Goal: Task Accomplishment & Management: Use online tool/utility

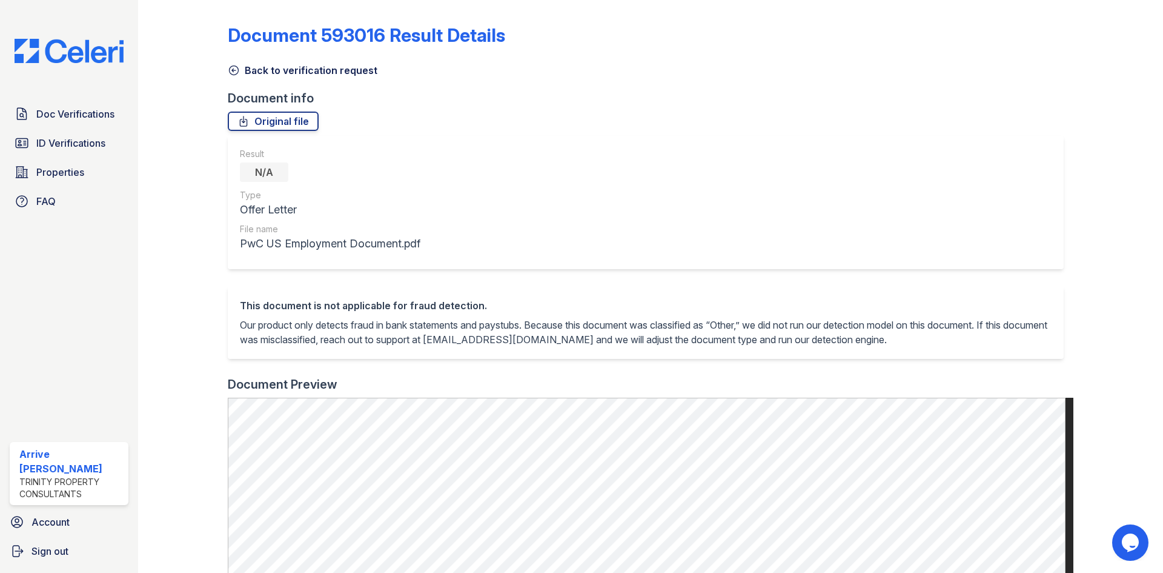
scroll to position [364, 0]
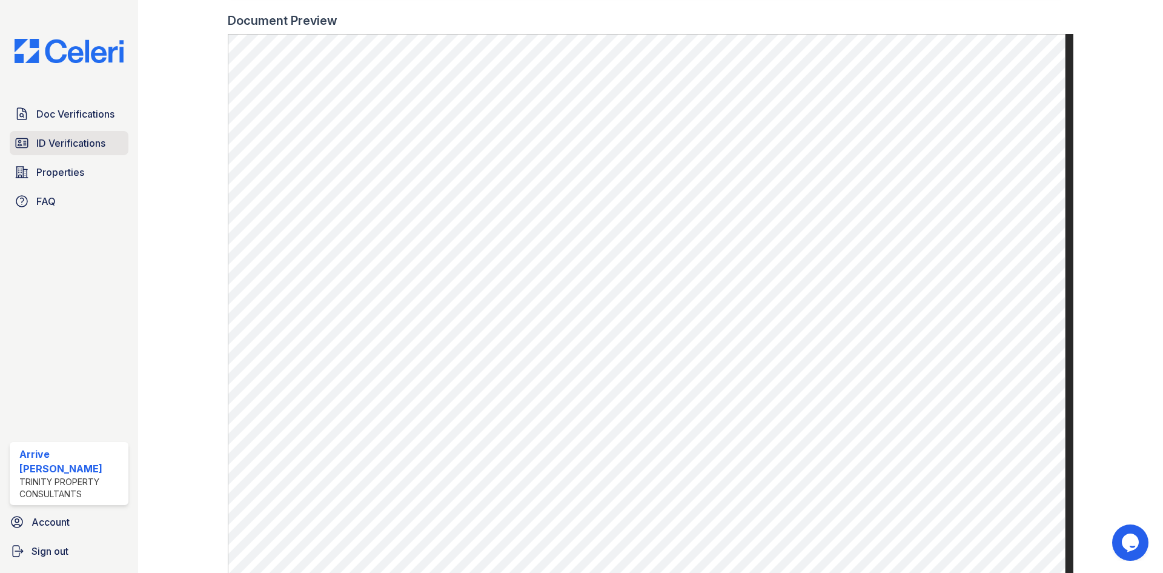
click at [59, 145] on span "ID Verifications" at bounding box center [70, 143] width 69 height 15
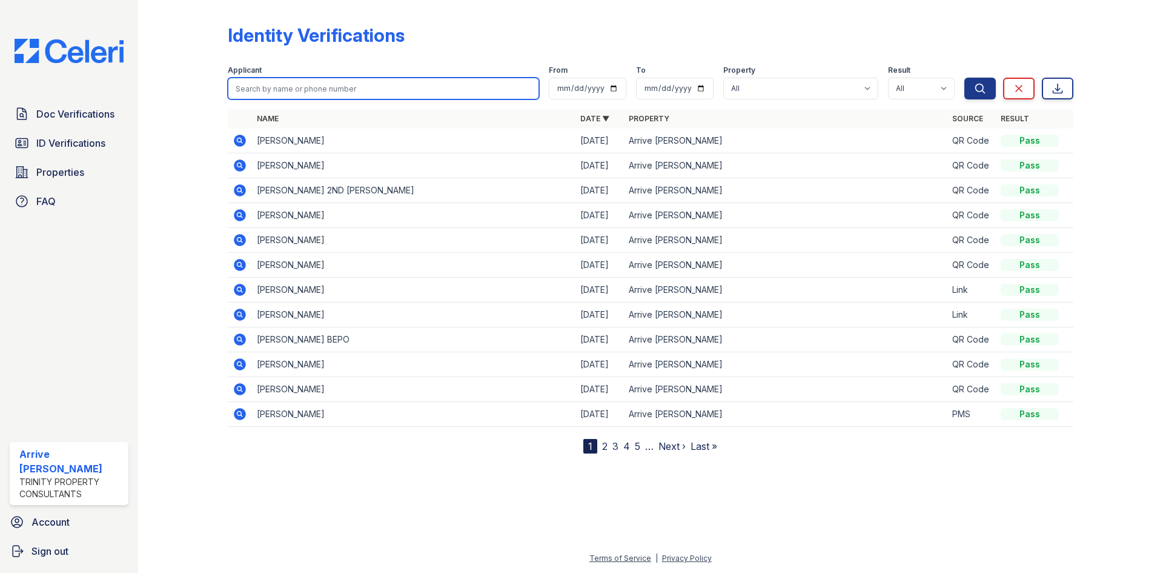
click at [339, 81] on input "search" at bounding box center [383, 89] width 311 height 22
type input "redic"
click at [965, 78] on button "Search" at bounding box center [981, 89] width 32 height 22
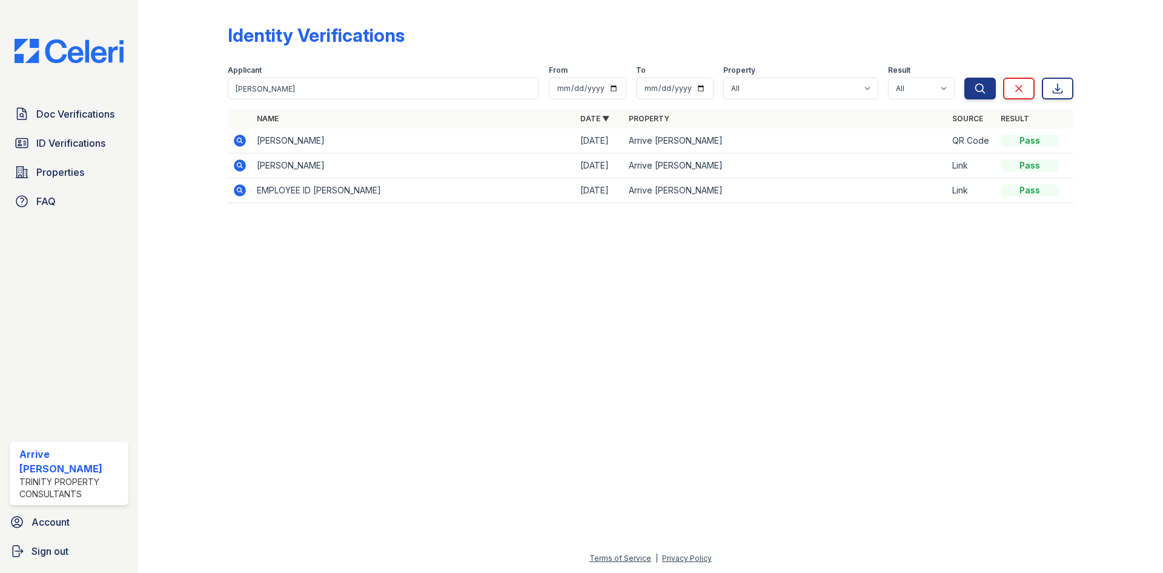
click at [248, 145] on td at bounding box center [240, 140] width 24 height 25
click at [77, 112] on span "Doc Verifications" at bounding box center [75, 114] width 78 height 15
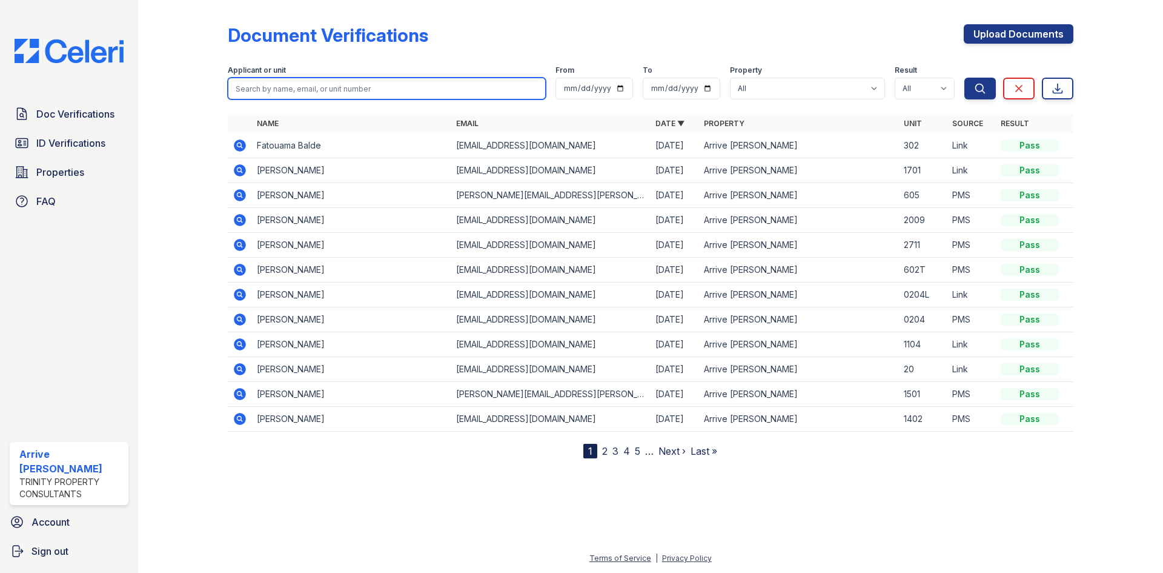
click at [284, 91] on input "search" at bounding box center [387, 89] width 318 height 22
type input "redic"
click at [965, 78] on button "Search" at bounding box center [981, 89] width 32 height 22
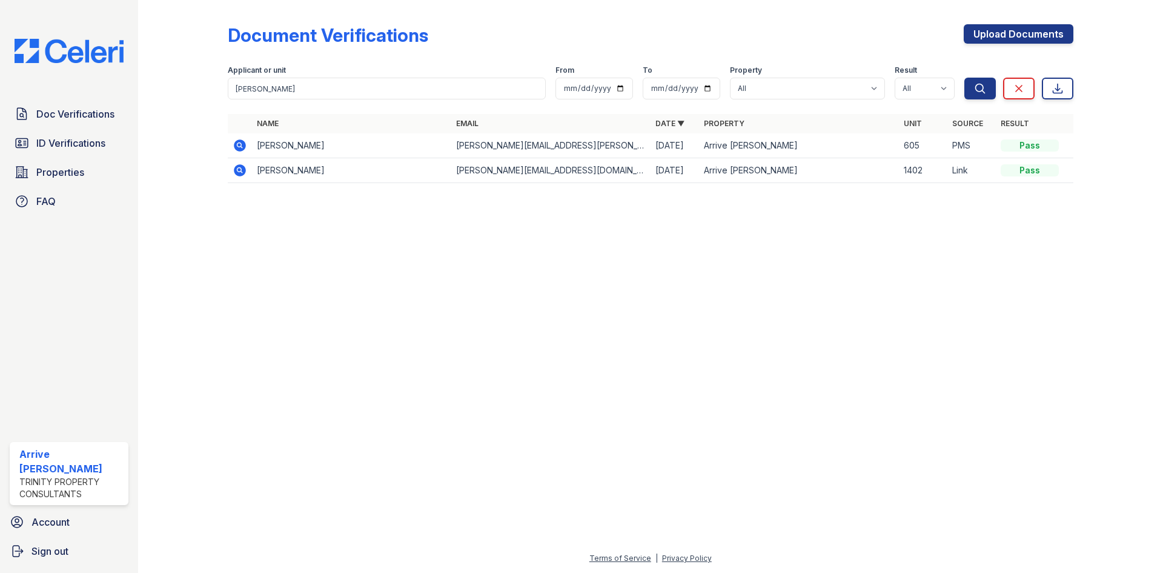
click at [241, 151] on icon at bounding box center [240, 145] width 12 height 12
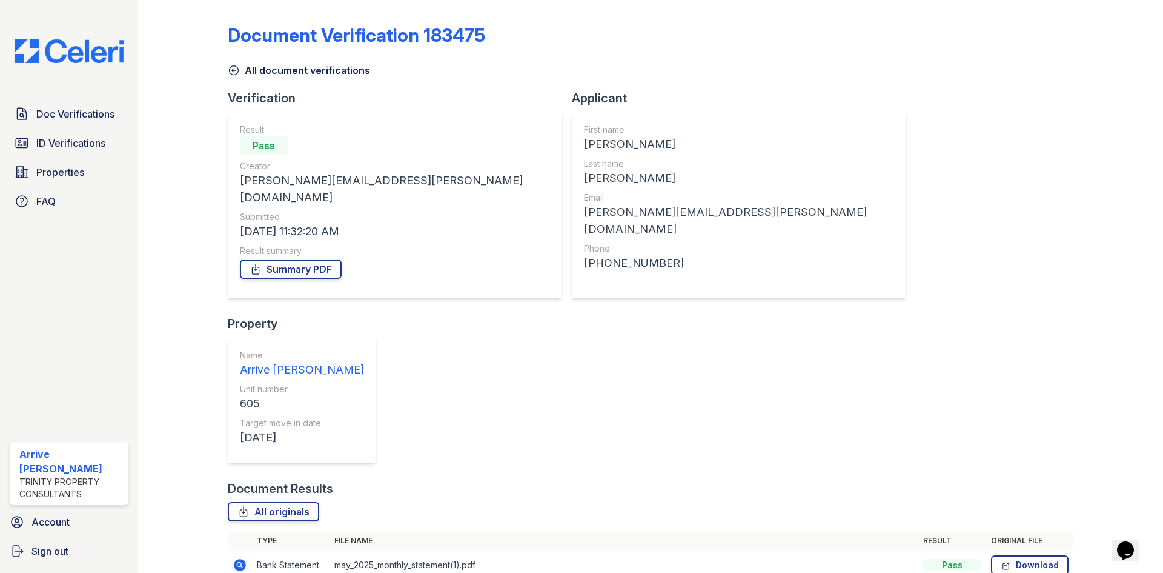
click at [234, 73] on icon at bounding box center [234, 70] width 12 height 12
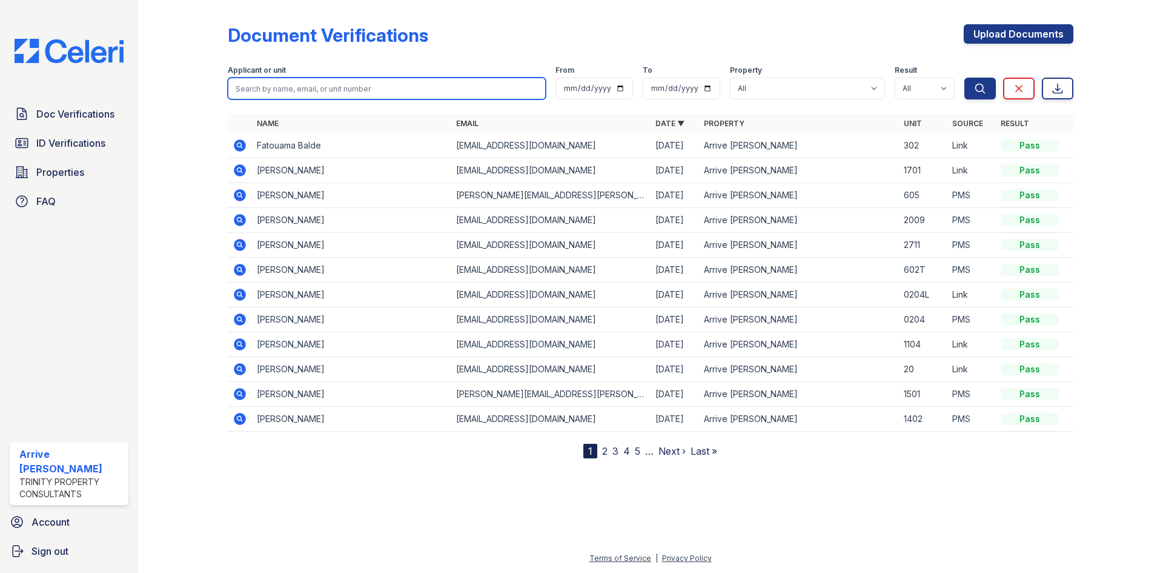
click at [306, 87] on input "search" at bounding box center [387, 89] width 318 height 22
type input "redic"
click at [965, 78] on button "Search" at bounding box center [981, 89] width 32 height 22
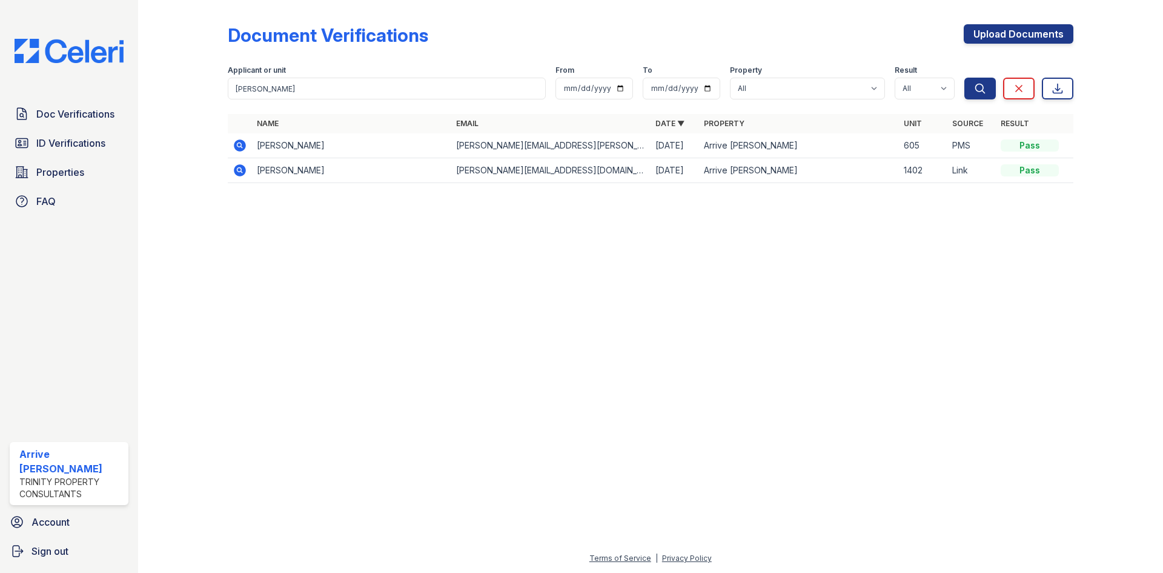
click at [234, 168] on icon at bounding box center [240, 170] width 12 height 12
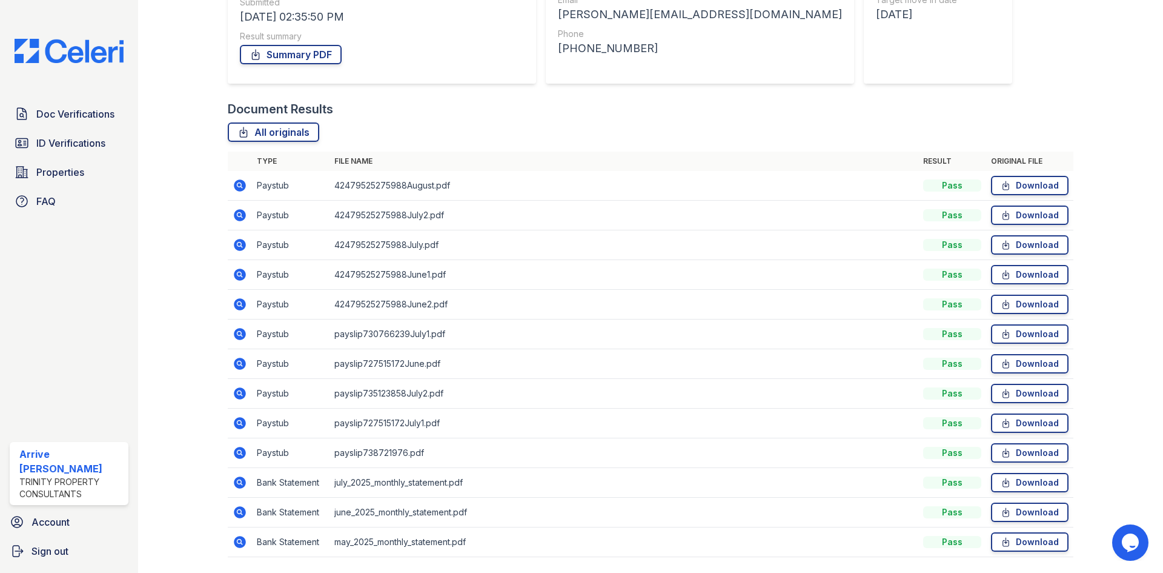
scroll to position [235, 0]
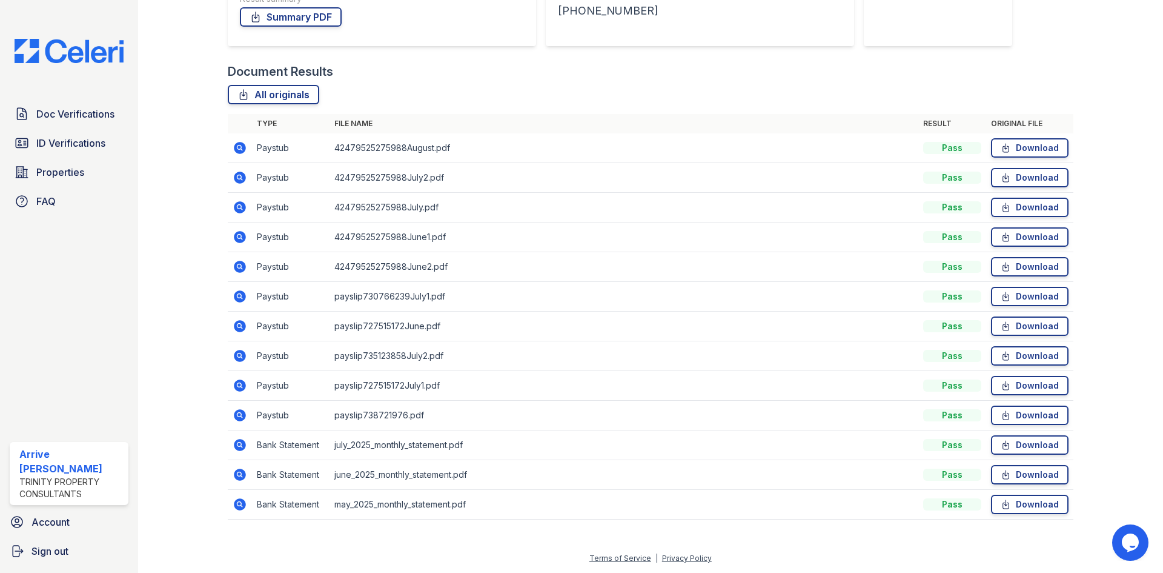
click at [236, 445] on icon at bounding box center [240, 444] width 15 height 15
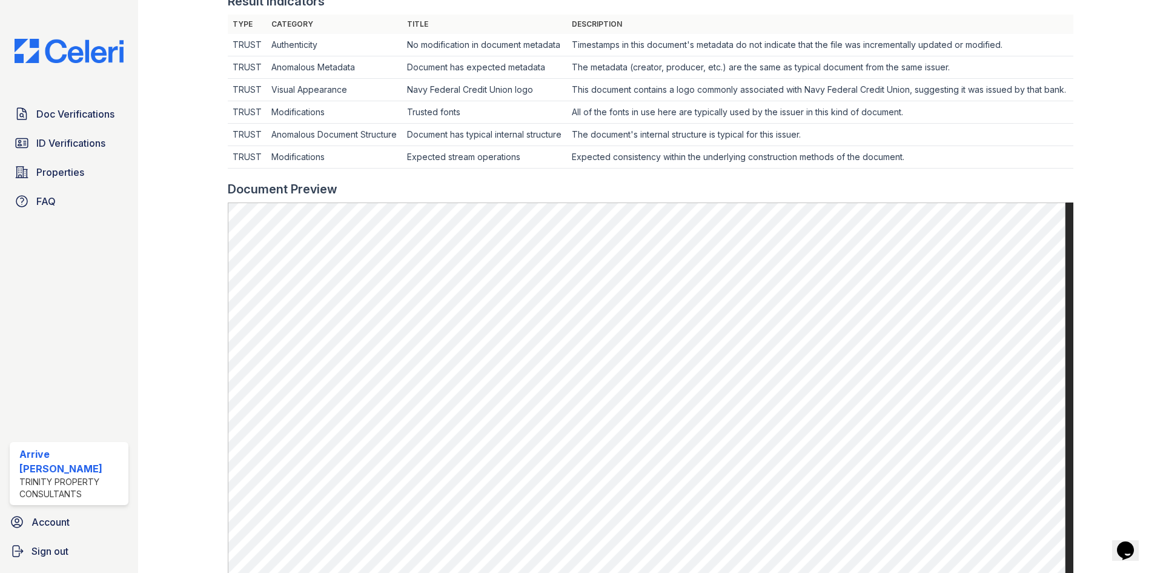
scroll to position [364, 0]
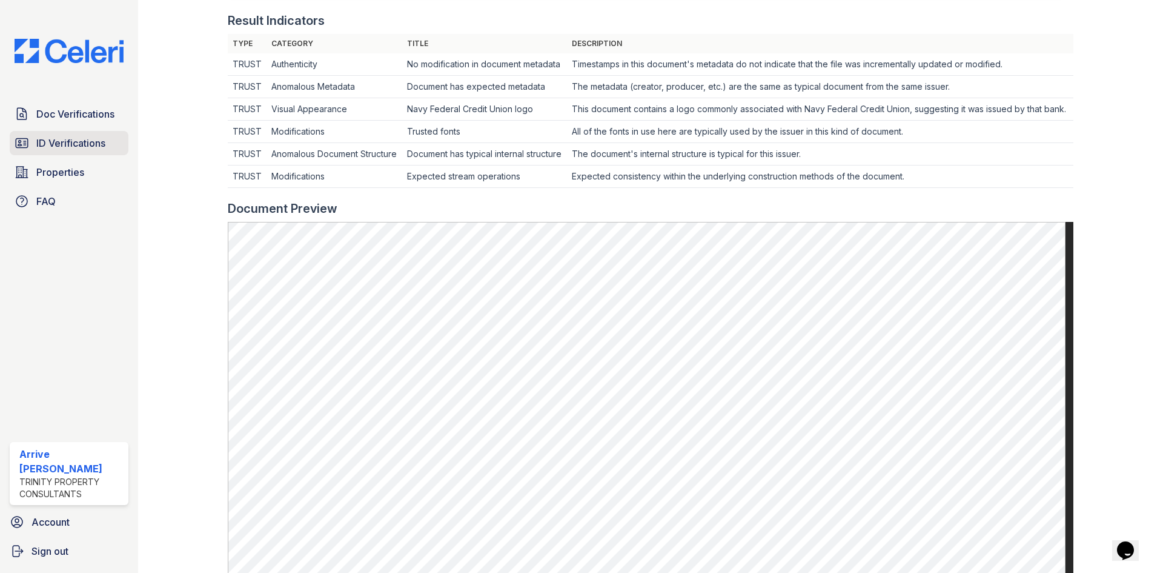
click at [103, 144] on span "ID Verifications" at bounding box center [70, 143] width 69 height 15
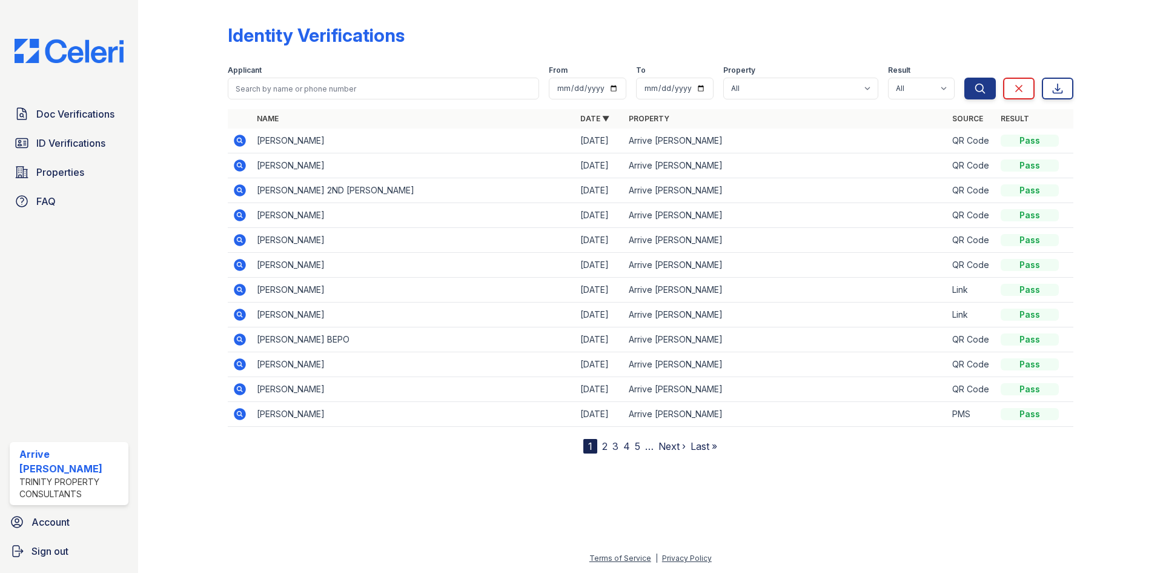
click at [237, 137] on icon at bounding box center [240, 141] width 12 height 12
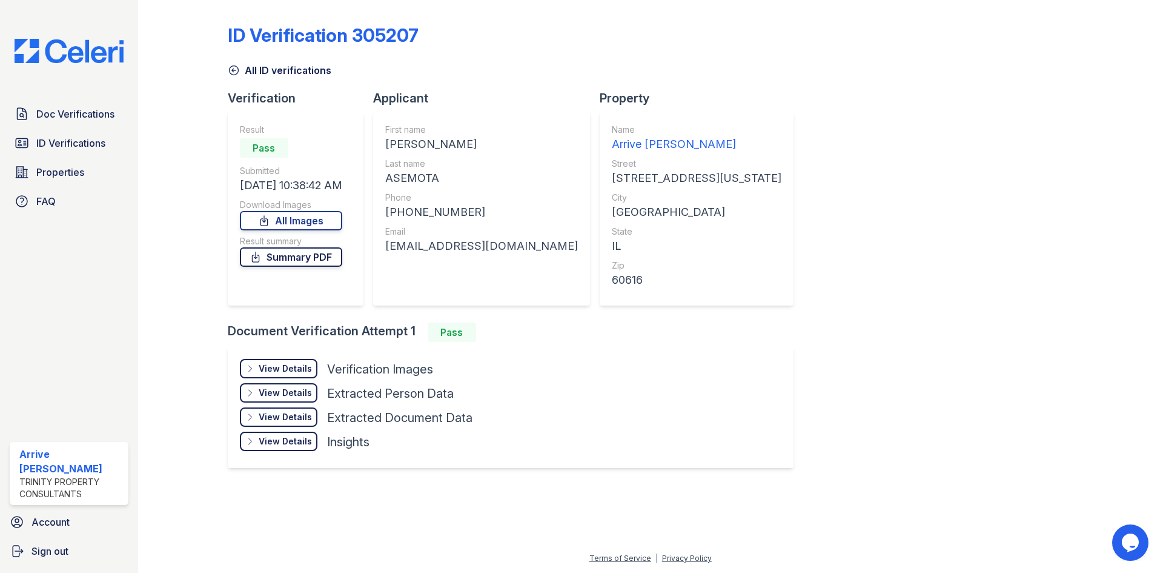
click at [272, 254] on link "Summary PDF" at bounding box center [291, 256] width 102 height 19
click at [99, 142] on span "ID Verifications" at bounding box center [70, 143] width 69 height 15
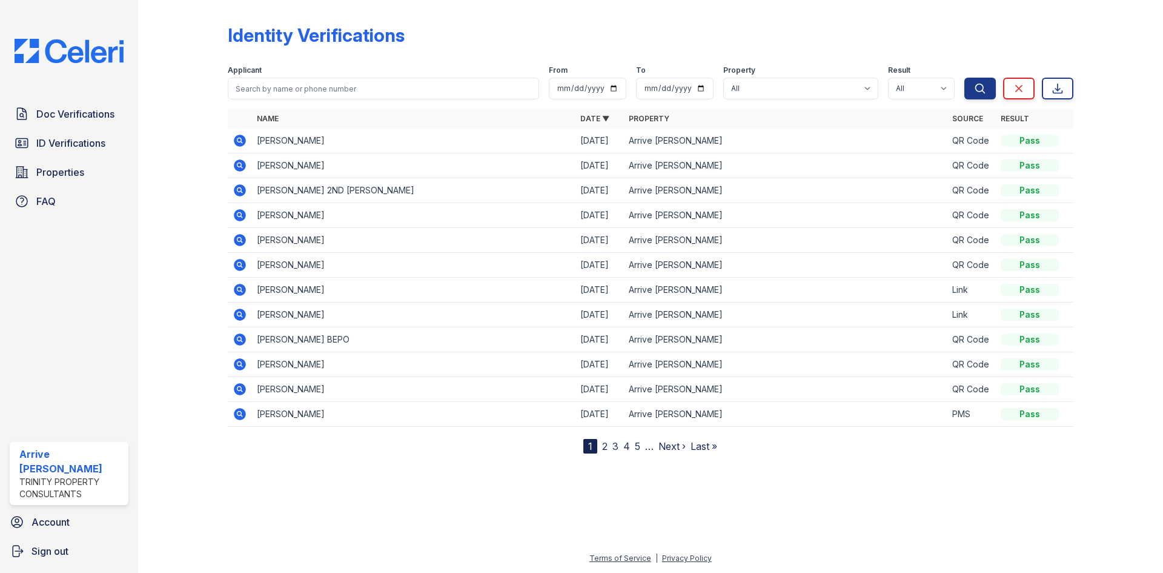
click at [234, 156] on td at bounding box center [240, 165] width 24 height 25
click at [243, 161] on icon at bounding box center [240, 165] width 12 height 12
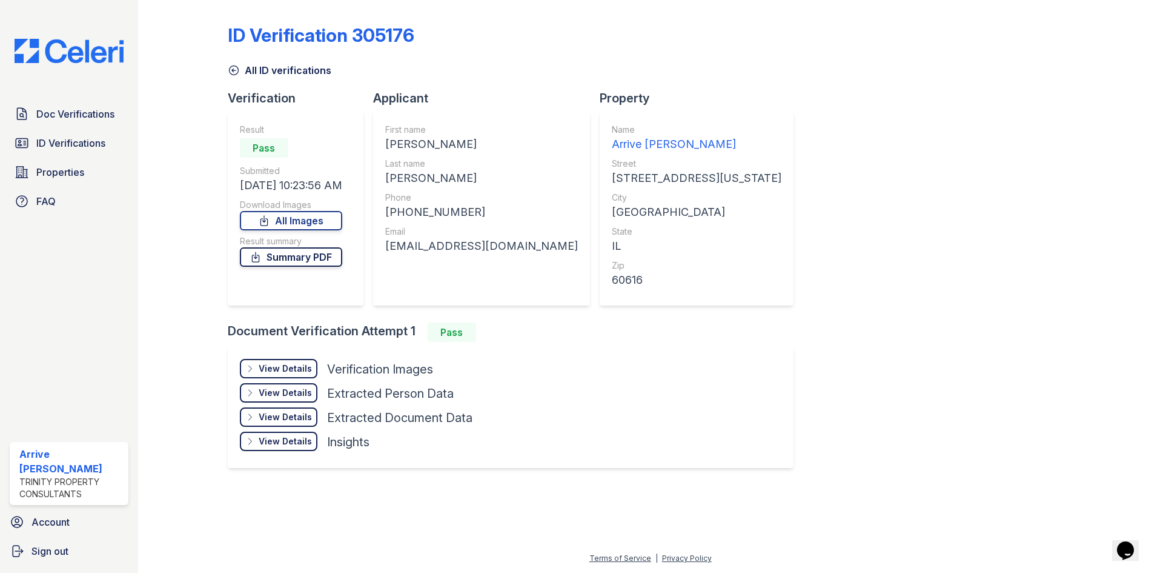
click at [293, 254] on link "Summary PDF" at bounding box center [291, 256] width 102 height 19
click at [110, 147] on link "ID Verifications" at bounding box center [69, 143] width 119 height 24
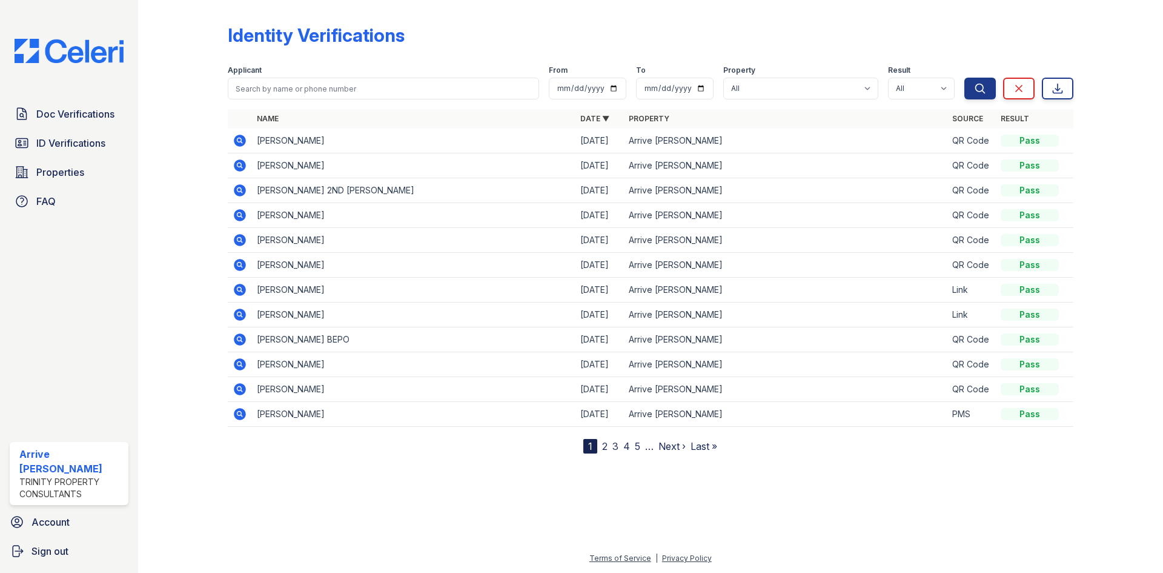
click at [241, 188] on icon at bounding box center [240, 190] width 15 height 15
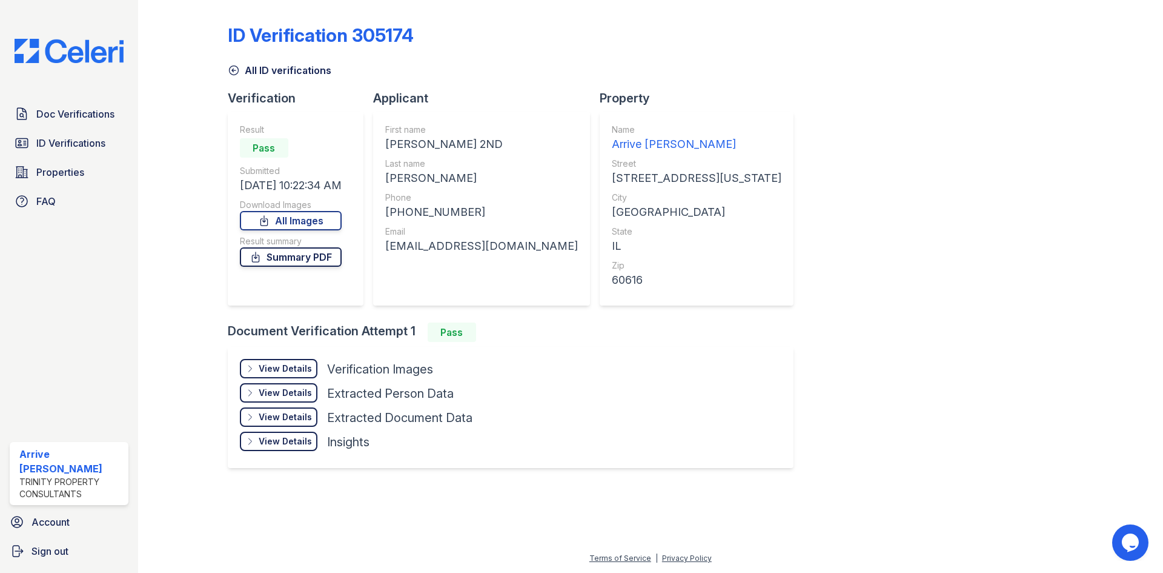
click at [306, 253] on link "Summary PDF" at bounding box center [291, 256] width 102 height 19
